Goal: Contribute content: Contribute content

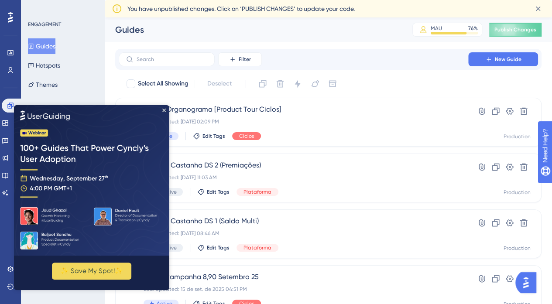
click at [165, 108] on img at bounding box center [91, 180] width 155 height 151
click at [164, 112] on icon "Close Preview" at bounding box center [163, 110] width 3 height 3
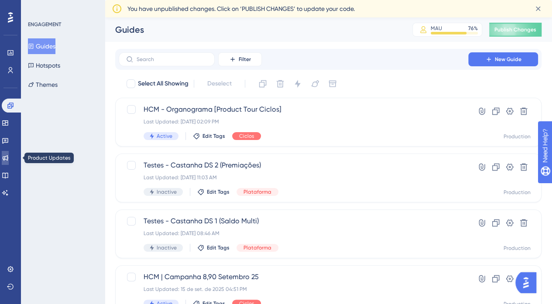
click at [8, 160] on icon at bounding box center [6, 158] width 6 height 6
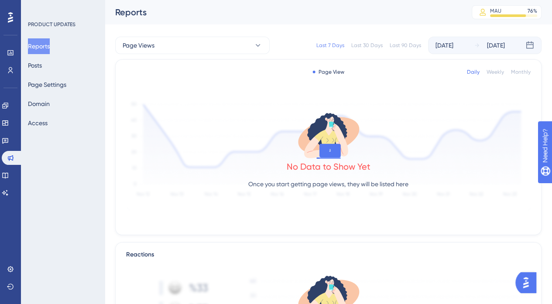
click at [68, 61] on div "Reports Posts Page Settings Domain Access" at bounding box center [63, 84] width 71 height 92
click at [42, 65] on button "Posts" at bounding box center [35, 66] width 14 height 16
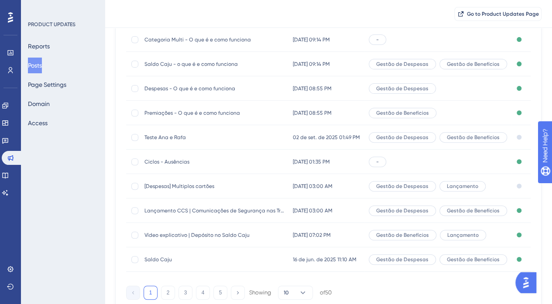
scroll to position [131, 0]
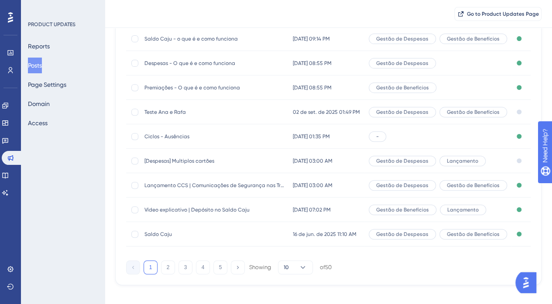
click at [220, 162] on span "[Despesas] Multiplos cartões" at bounding box center [214, 160] width 140 height 7
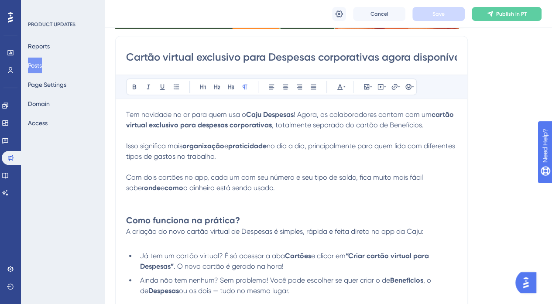
scroll to position [159, 0]
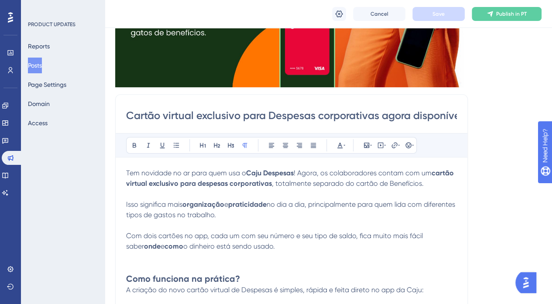
click at [257, 170] on strong "Caju Despesas" at bounding box center [270, 173] width 48 height 8
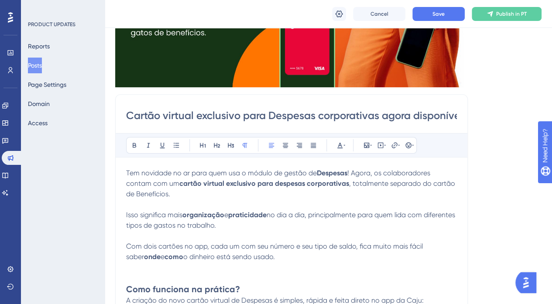
scroll to position [246, 0]
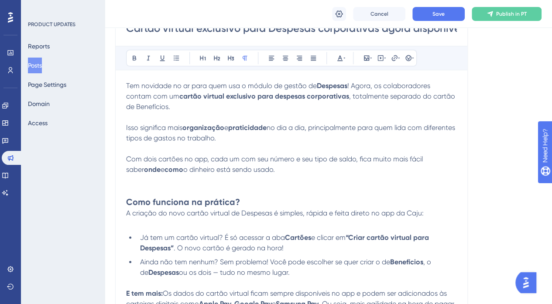
click at [240, 178] on p at bounding box center [291, 180] width 331 height 10
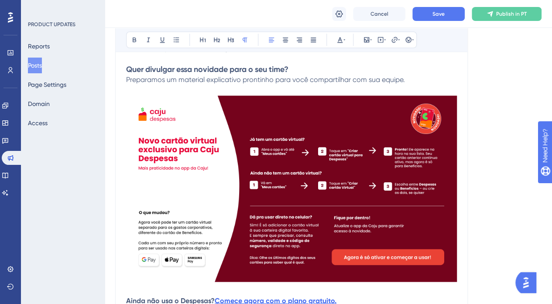
scroll to position [551, 0]
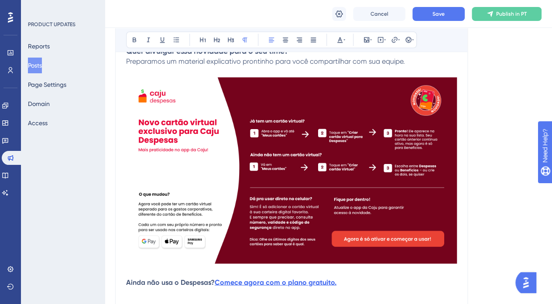
click at [341, 221] on img at bounding box center [291, 170] width 331 height 186
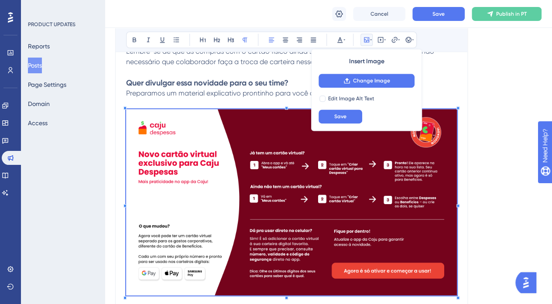
scroll to position [508, 0]
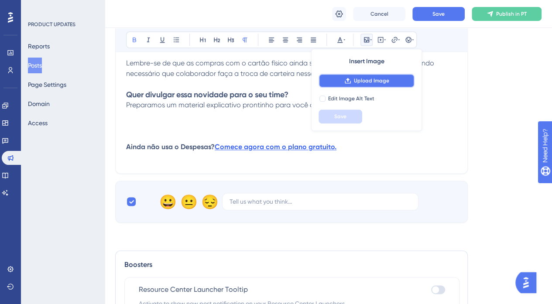
click at [359, 82] on span "Upload Image" at bounding box center [371, 80] width 35 height 7
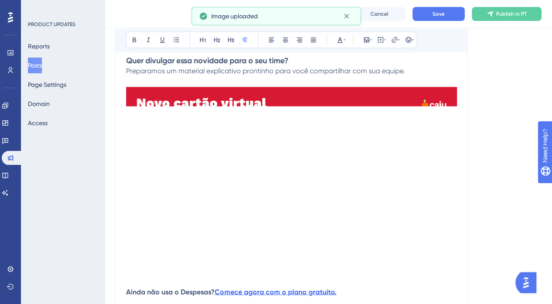
scroll to position [639, 0]
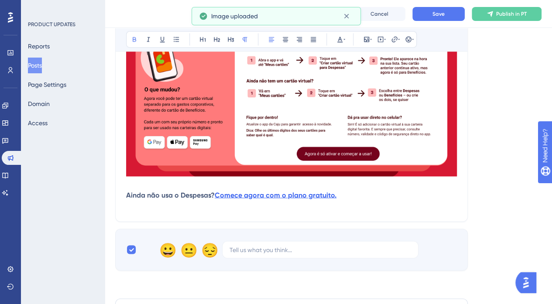
drag, startPoint x: 359, startPoint y: 197, endPoint x: 125, endPoint y: 192, distance: 233.5
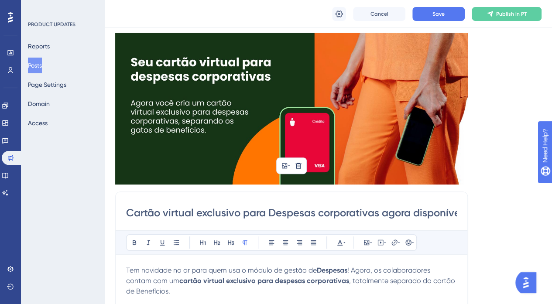
scroll to position [0, 0]
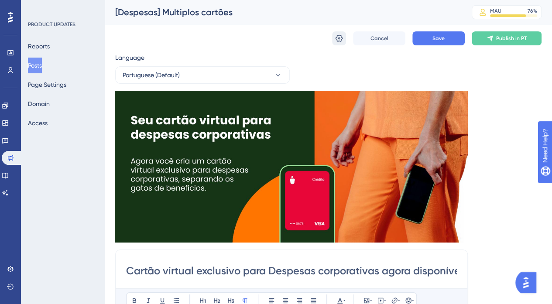
click at [340, 36] on icon at bounding box center [339, 38] width 9 height 9
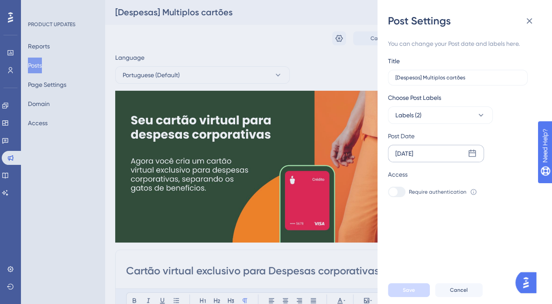
click at [462, 157] on div "[DATE]" at bounding box center [436, 153] width 96 height 17
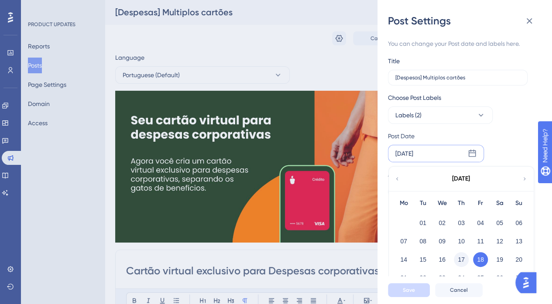
scroll to position [29, 0]
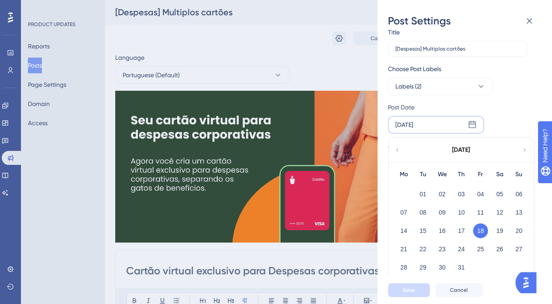
click at [524, 149] on icon at bounding box center [524, 150] width 6 height 8
drag, startPoint x: 460, startPoint y: 231, endPoint x: 454, endPoint y: 238, distance: 9.0
click at [460, 231] on button "18" at bounding box center [461, 230] width 15 height 15
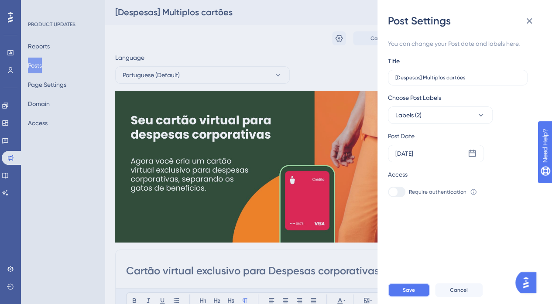
click at [409, 293] on button "Save" at bounding box center [409, 290] width 42 height 14
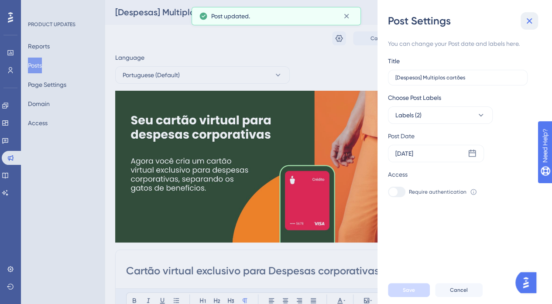
click at [532, 20] on icon at bounding box center [529, 21] width 10 height 10
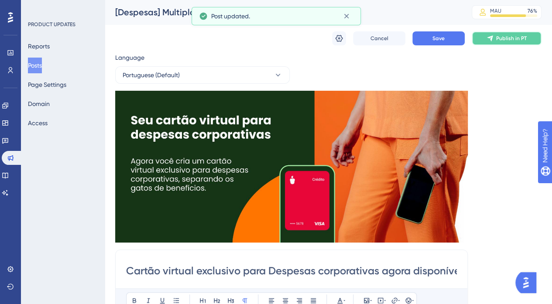
click at [517, 41] on span "Publish in PT" at bounding box center [511, 38] width 31 height 7
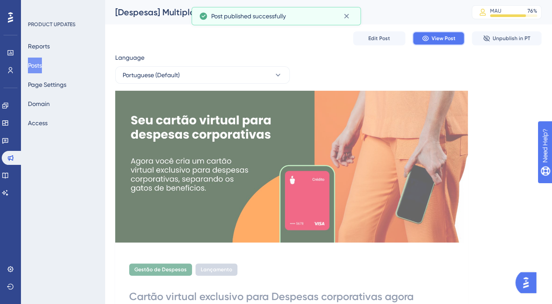
click at [433, 41] on span "View Post" at bounding box center [443, 38] width 24 height 7
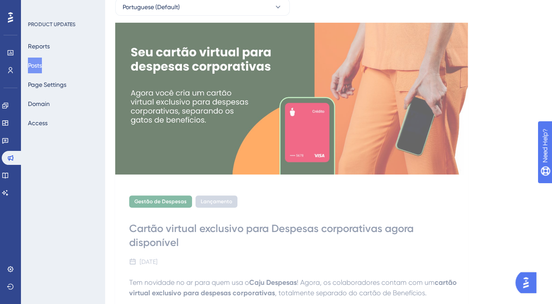
scroll to position [131, 0]
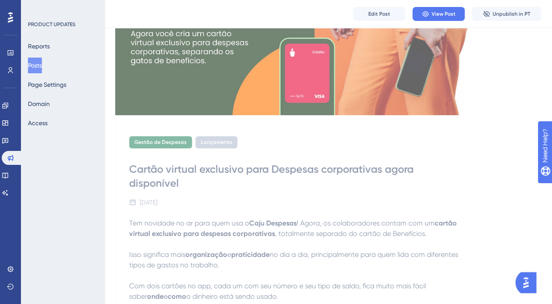
click at [373, 7] on button "Edit Post" at bounding box center [379, 14] width 52 height 14
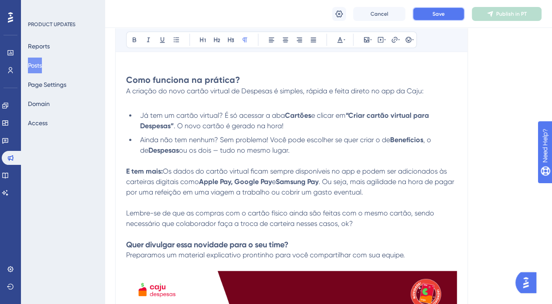
click at [451, 12] on button "Save" at bounding box center [438, 14] width 52 height 14
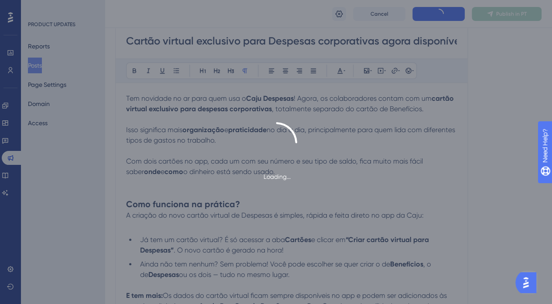
scroll to position [140, 0]
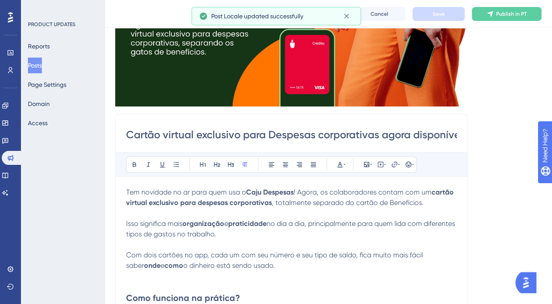
click at [253, 190] on strong "Caju Despesas" at bounding box center [270, 192] width 48 height 8
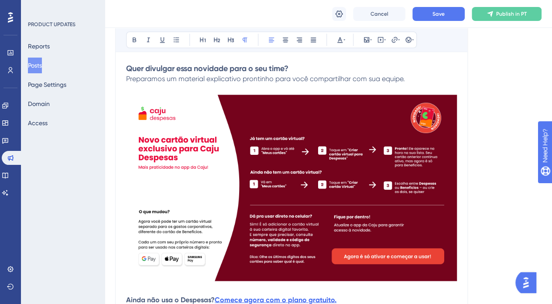
scroll to position [576, 0]
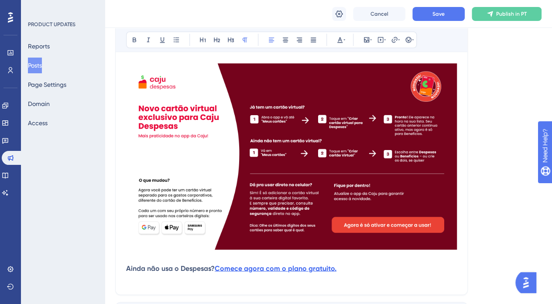
click at [255, 191] on img at bounding box center [291, 156] width 331 height 186
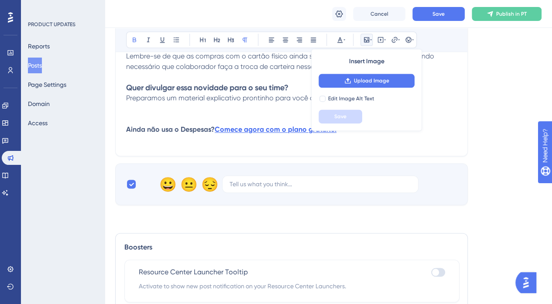
scroll to position [532, 0]
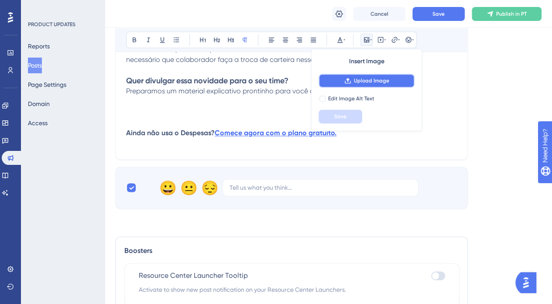
click at [363, 79] on span "Upload Image" at bounding box center [371, 80] width 35 height 7
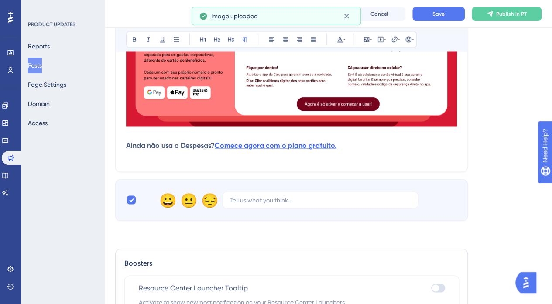
scroll to position [707, 0]
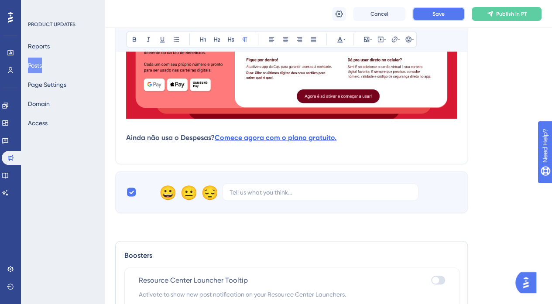
click at [431, 12] on button "Save" at bounding box center [438, 14] width 52 height 14
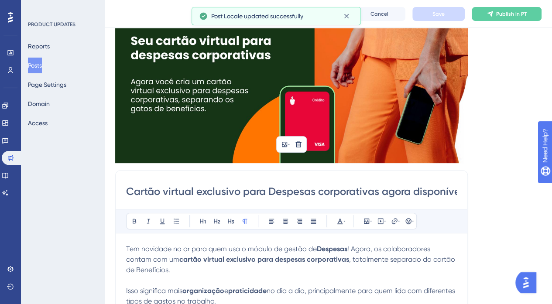
scroll to position [183, 0]
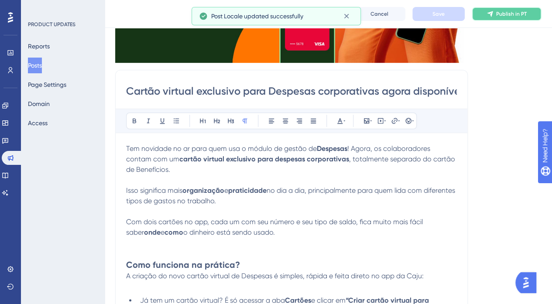
click at [503, 19] on button "Publish in PT" at bounding box center [507, 14] width 70 height 14
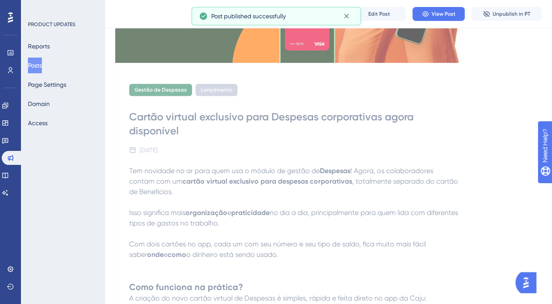
click at [434, 7] on div "Edit Post View Post Unpublish in PT" at bounding box center [328, 14] width 447 height 28
click at [437, 10] on span "View Post" at bounding box center [443, 13] width 24 height 7
